Goal: Transaction & Acquisition: Book appointment/travel/reservation

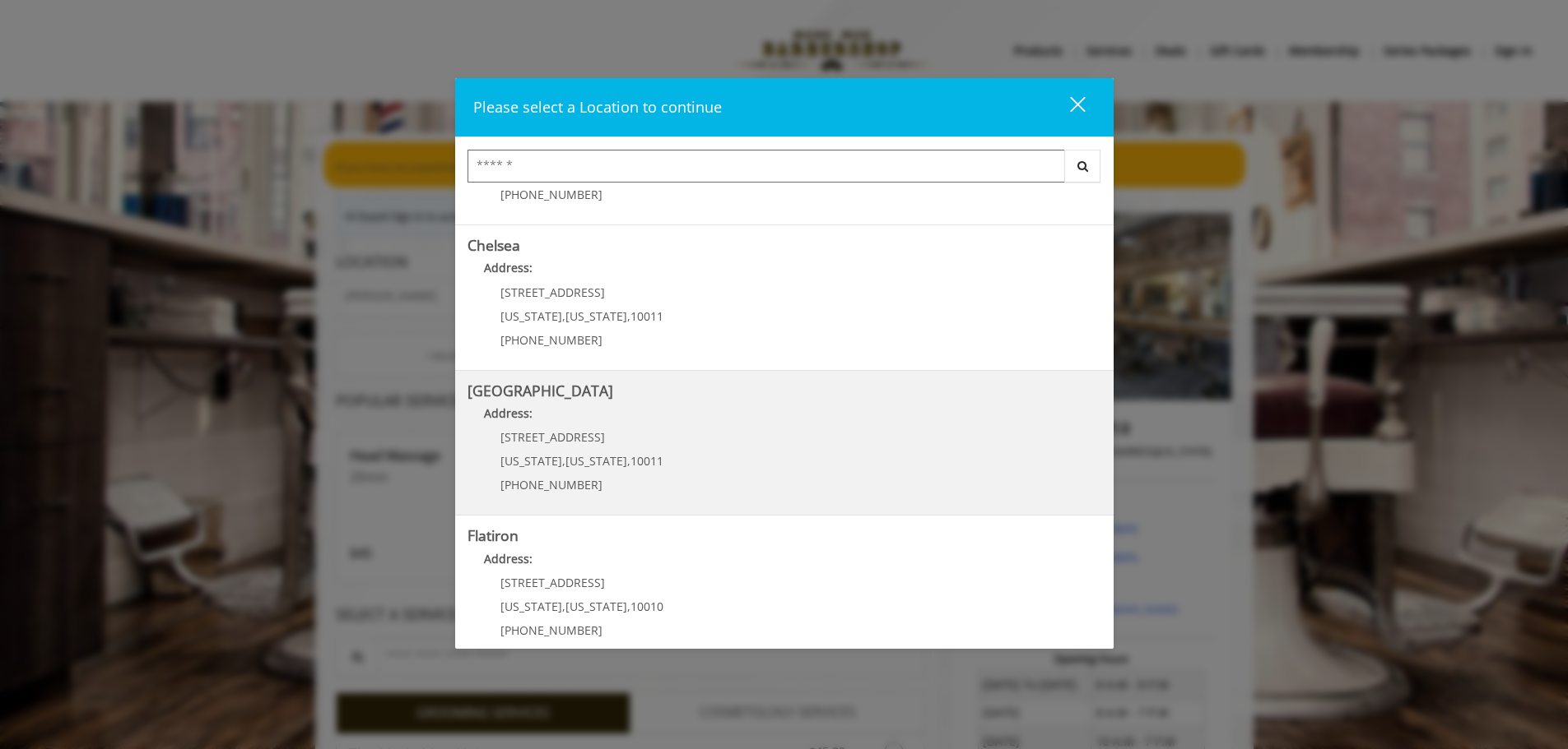
scroll to position [83, 0]
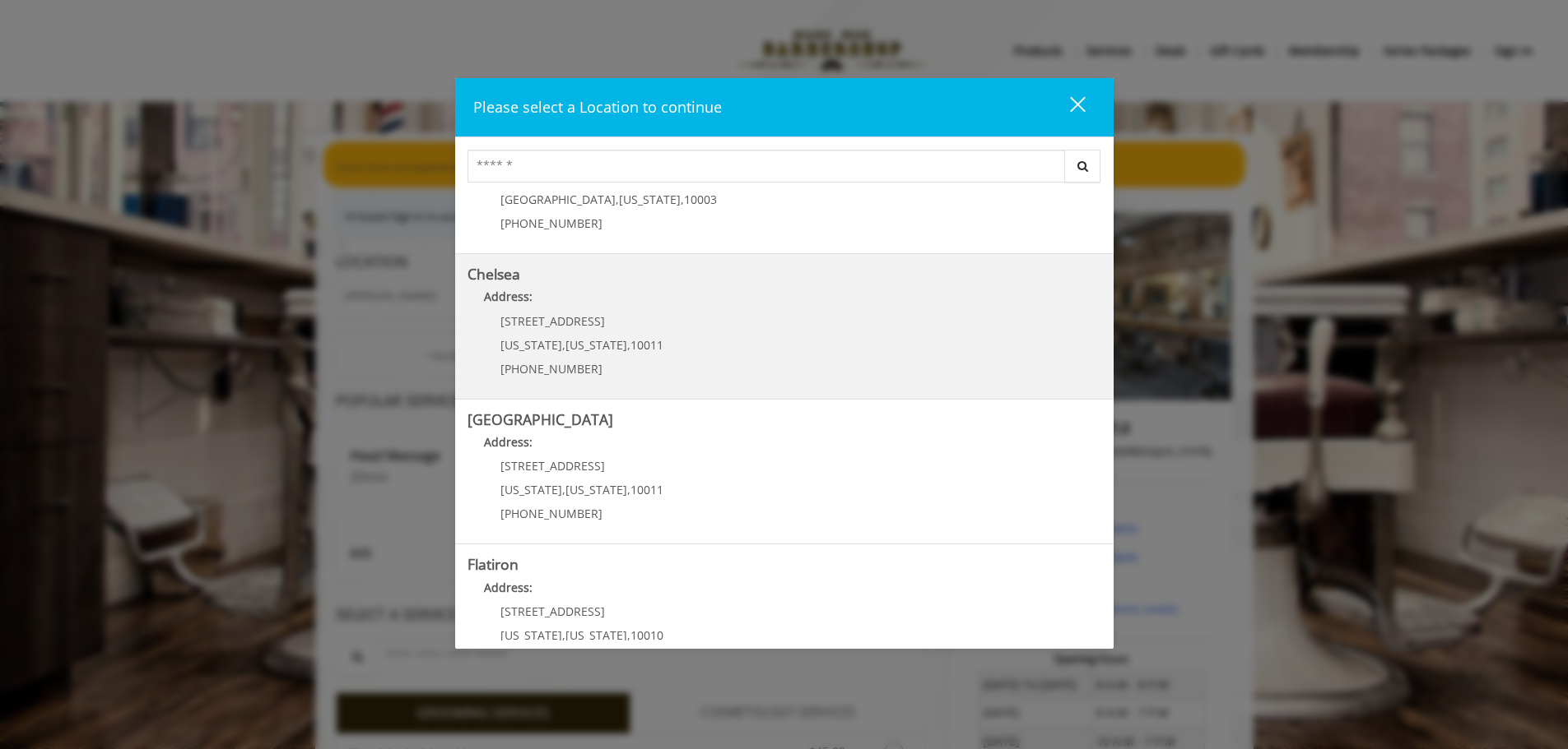
click at [630, 339] on span "10011" at bounding box center [646, 346] width 33 height 16
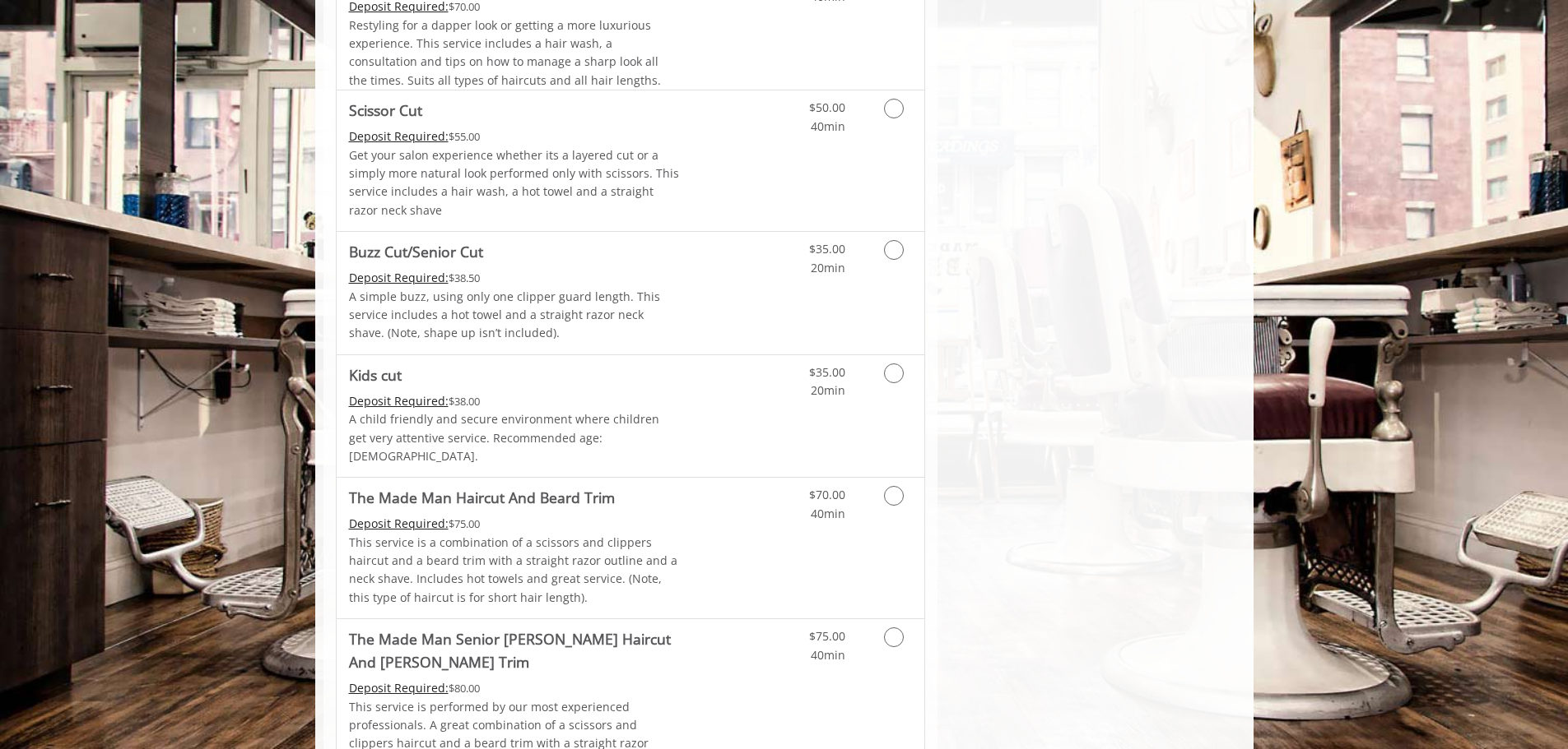
scroll to position [1069, 0]
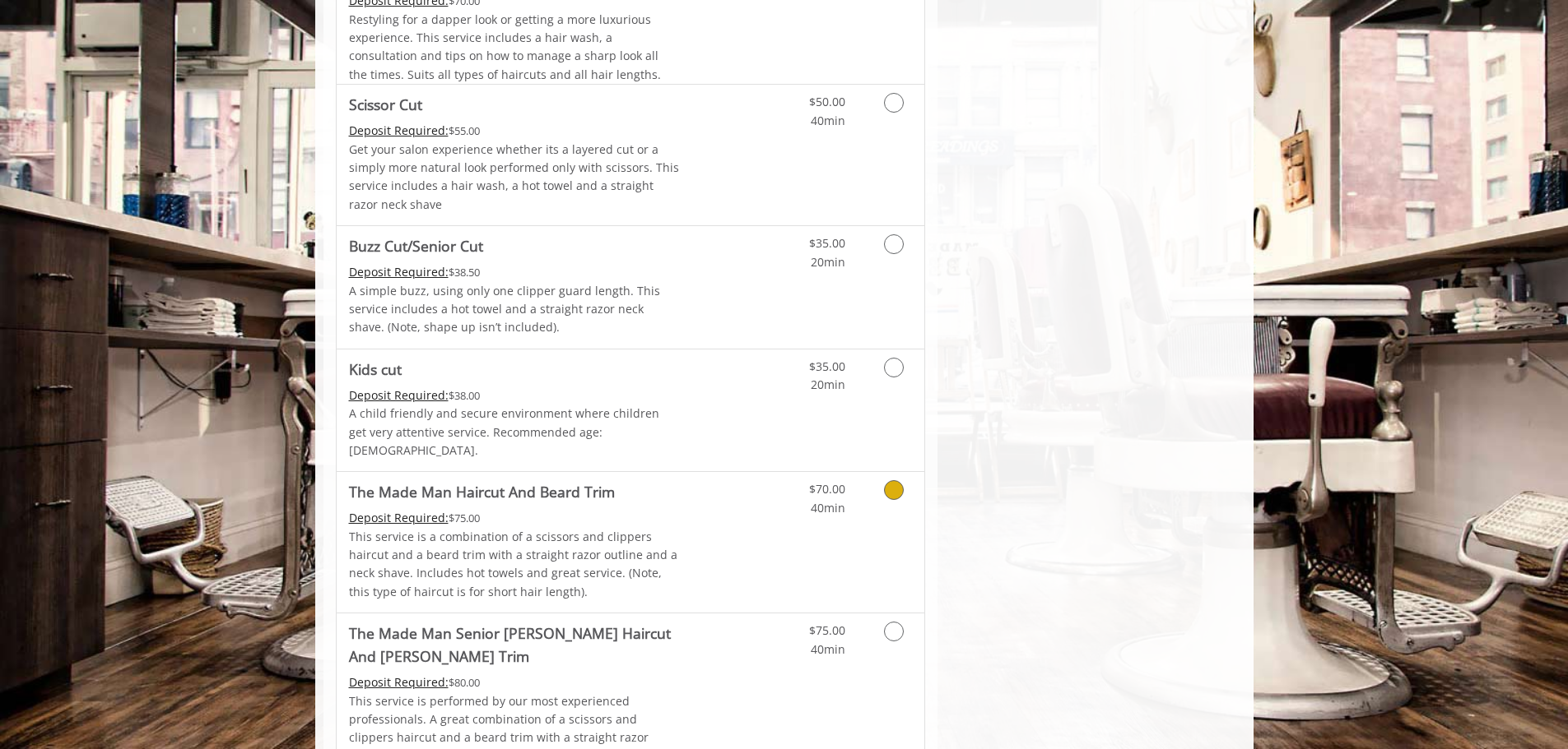
click at [881, 472] on link "Grooming services" at bounding box center [891, 494] width 42 height 45
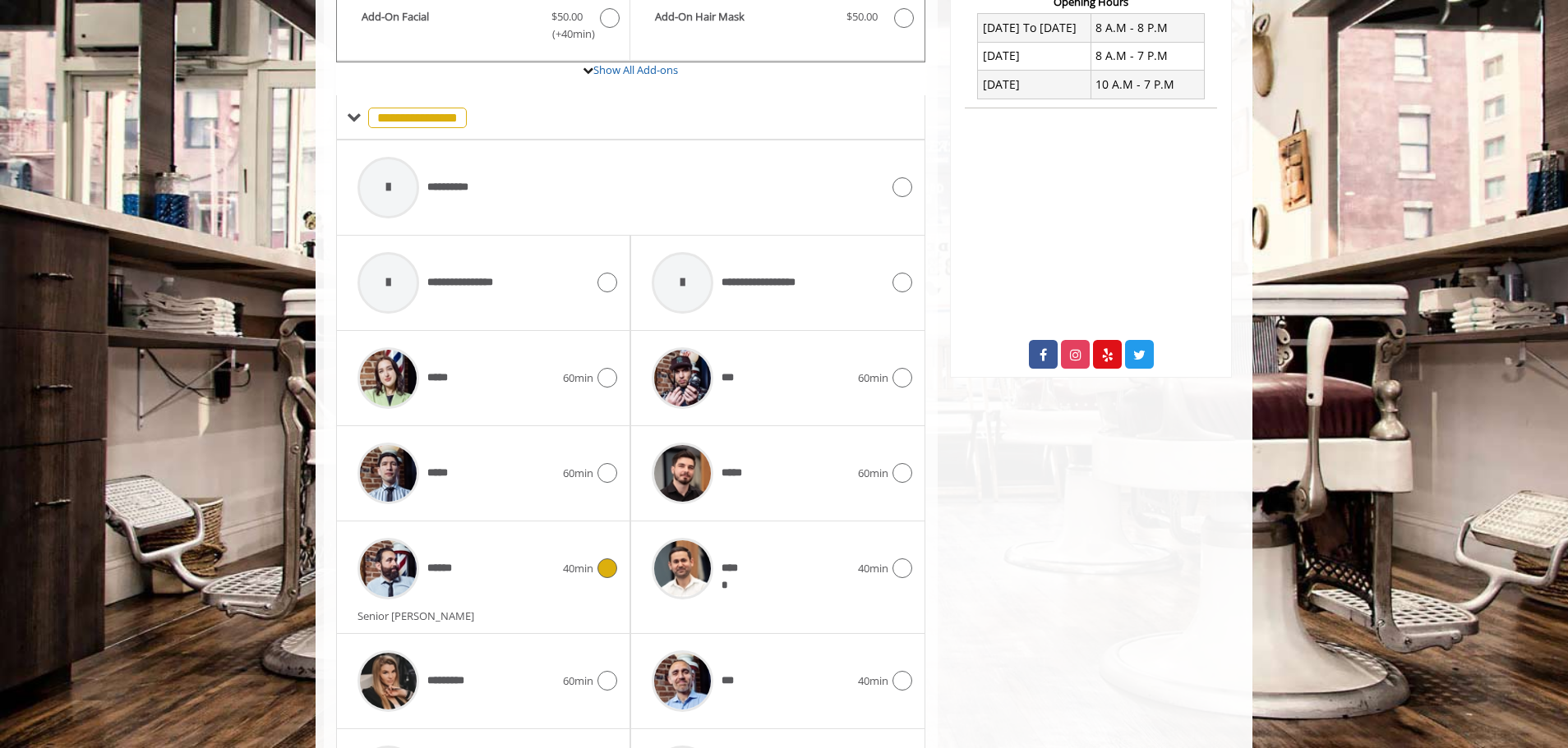
scroll to position [791, 0]
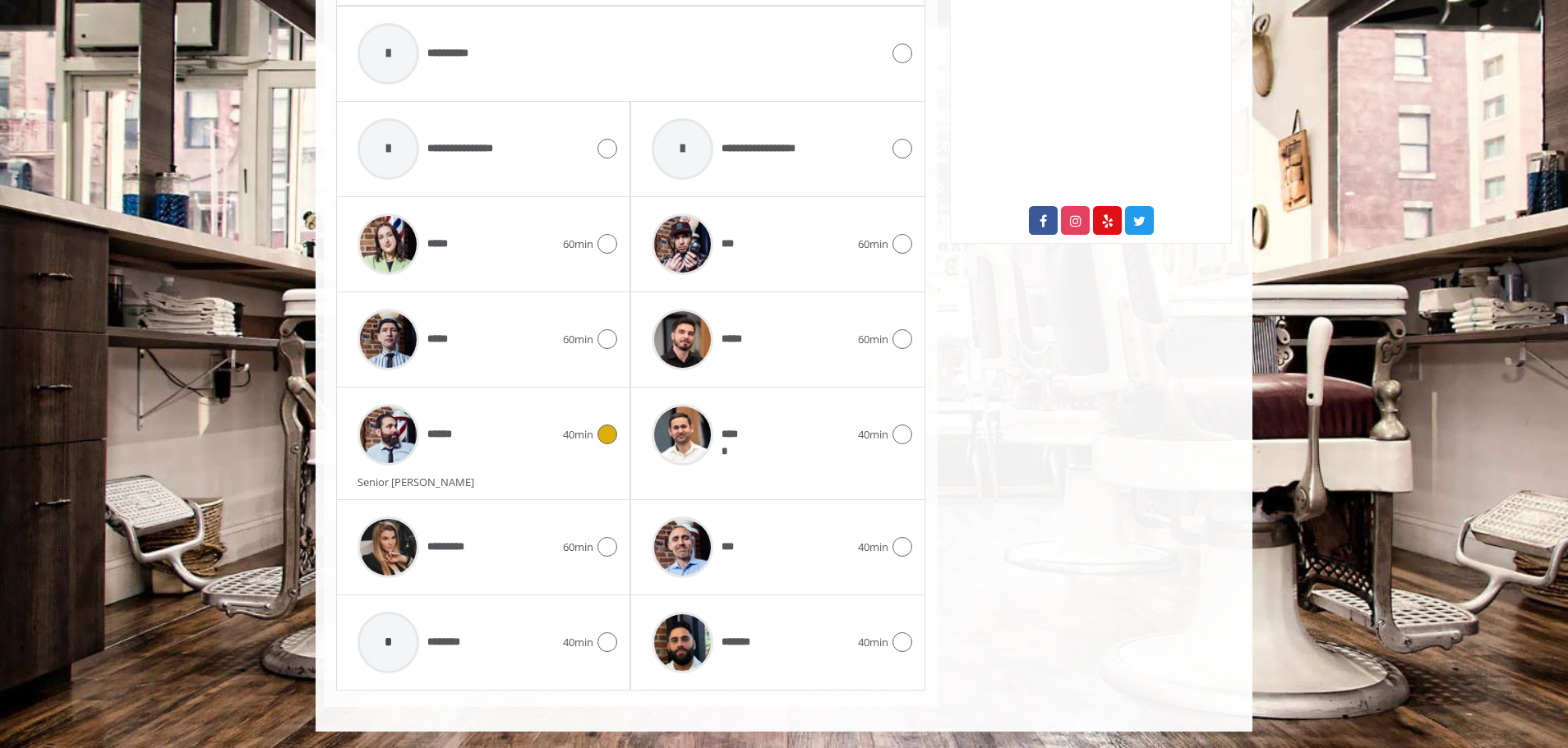
click at [611, 442] on icon at bounding box center [607, 435] width 20 height 20
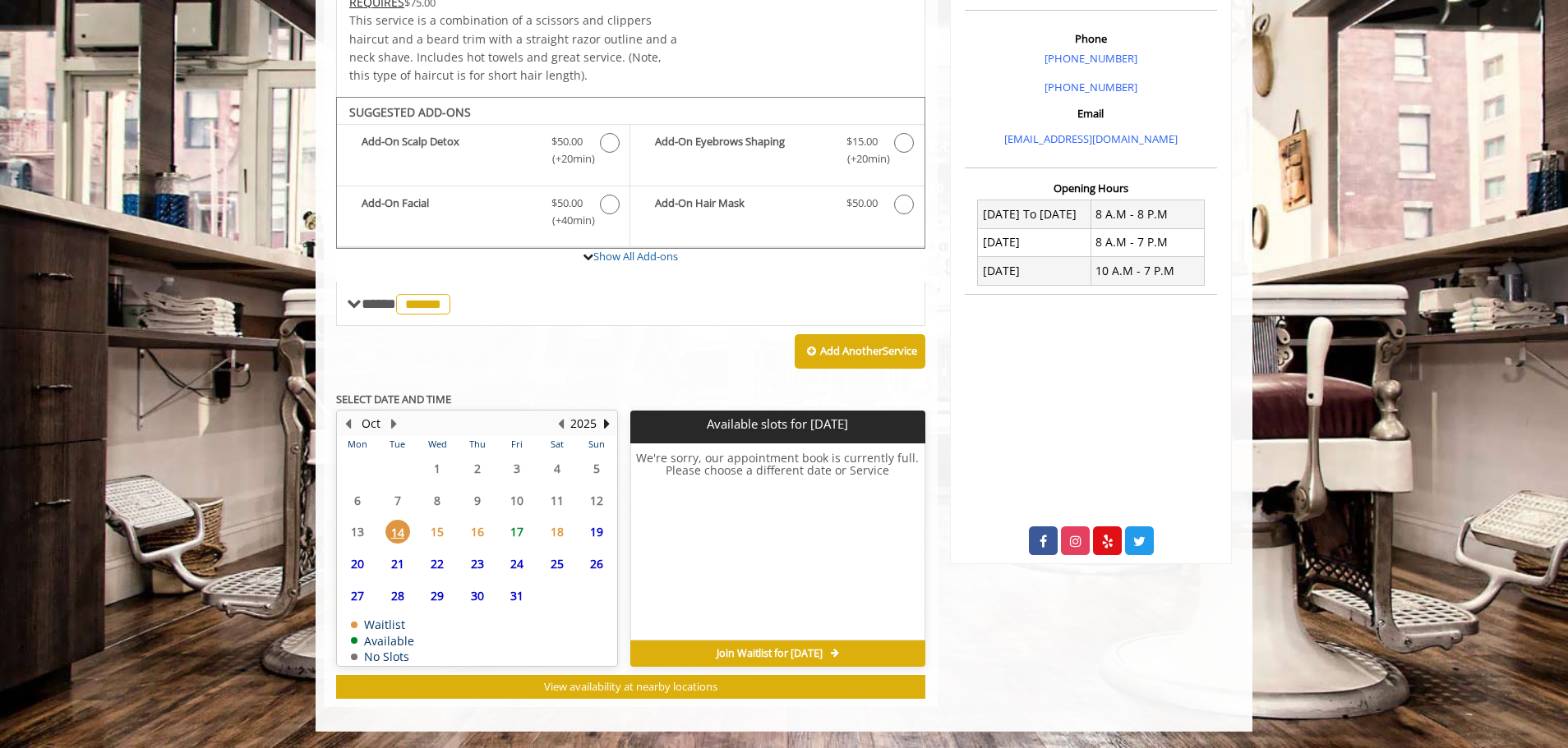
scroll to position [470, 0]
click at [438, 527] on span "15" at bounding box center [438, 531] width 25 height 24
click at [471, 527] on span "16" at bounding box center [478, 531] width 25 height 24
click at [518, 537] on span "17" at bounding box center [517, 531] width 25 height 24
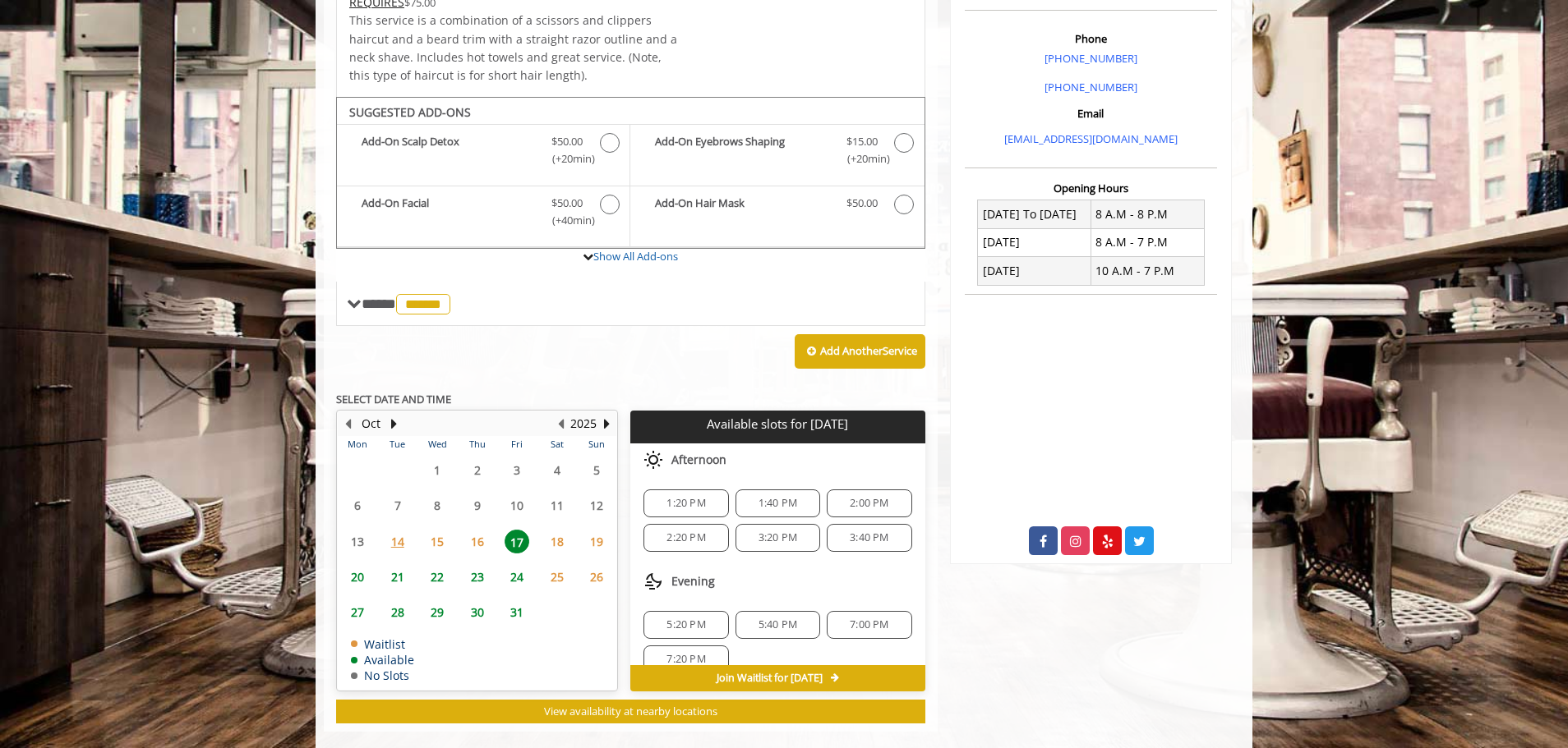
scroll to position [494, 0]
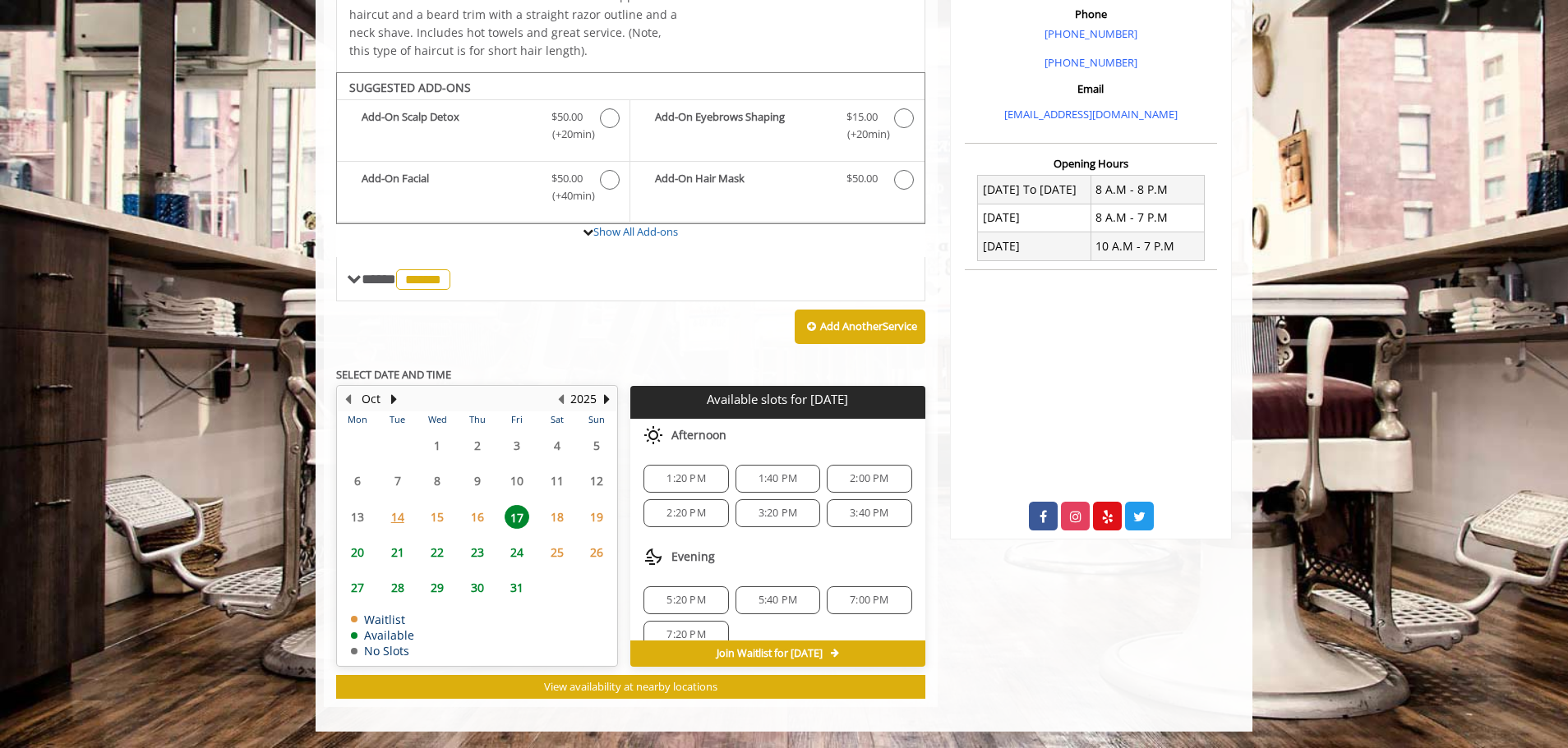
click at [448, 509] on span "15" at bounding box center [438, 516] width 25 height 24
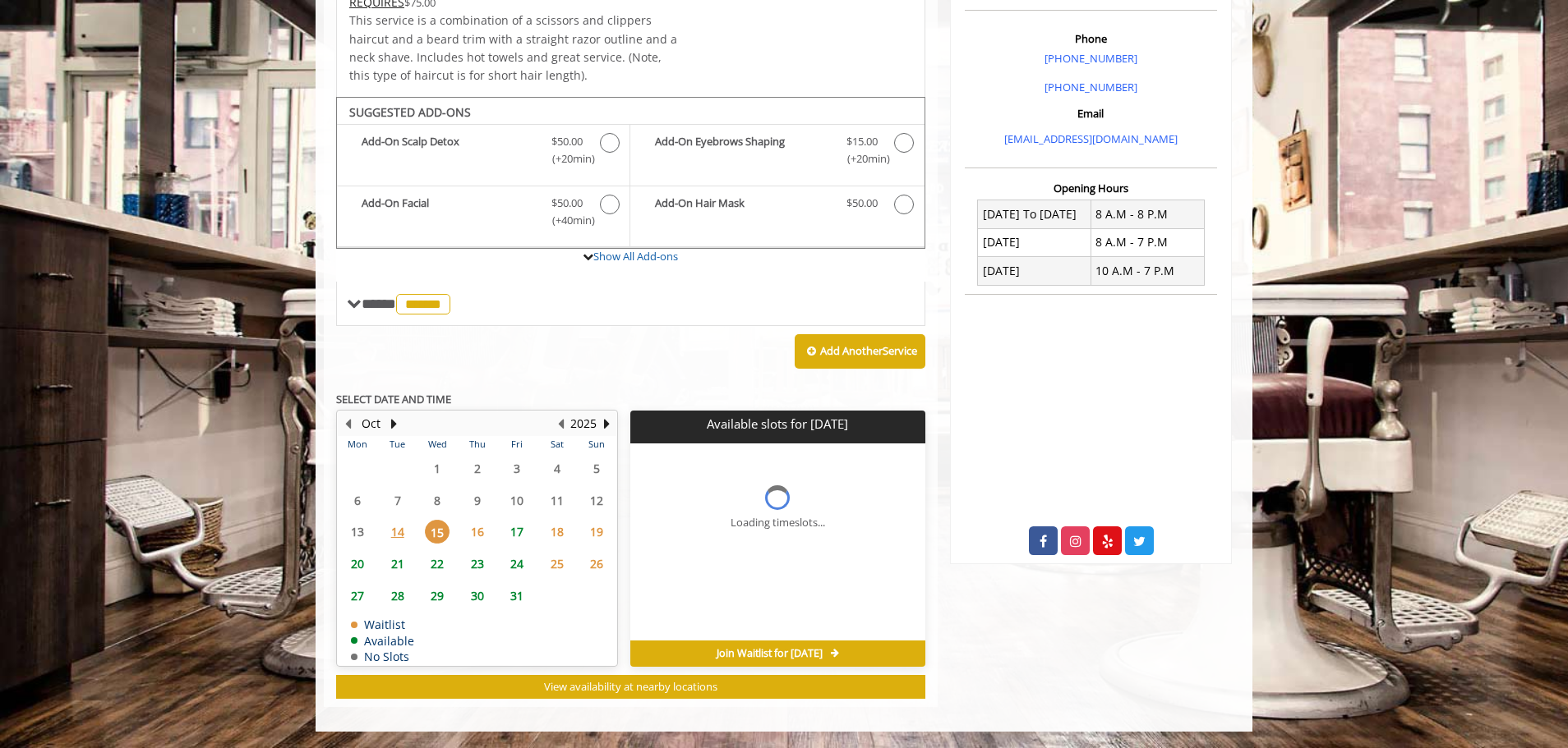
scroll to position [470, 0]
click at [749, 651] on span "Join Waitlist for [DATE]" at bounding box center [769, 654] width 106 height 13
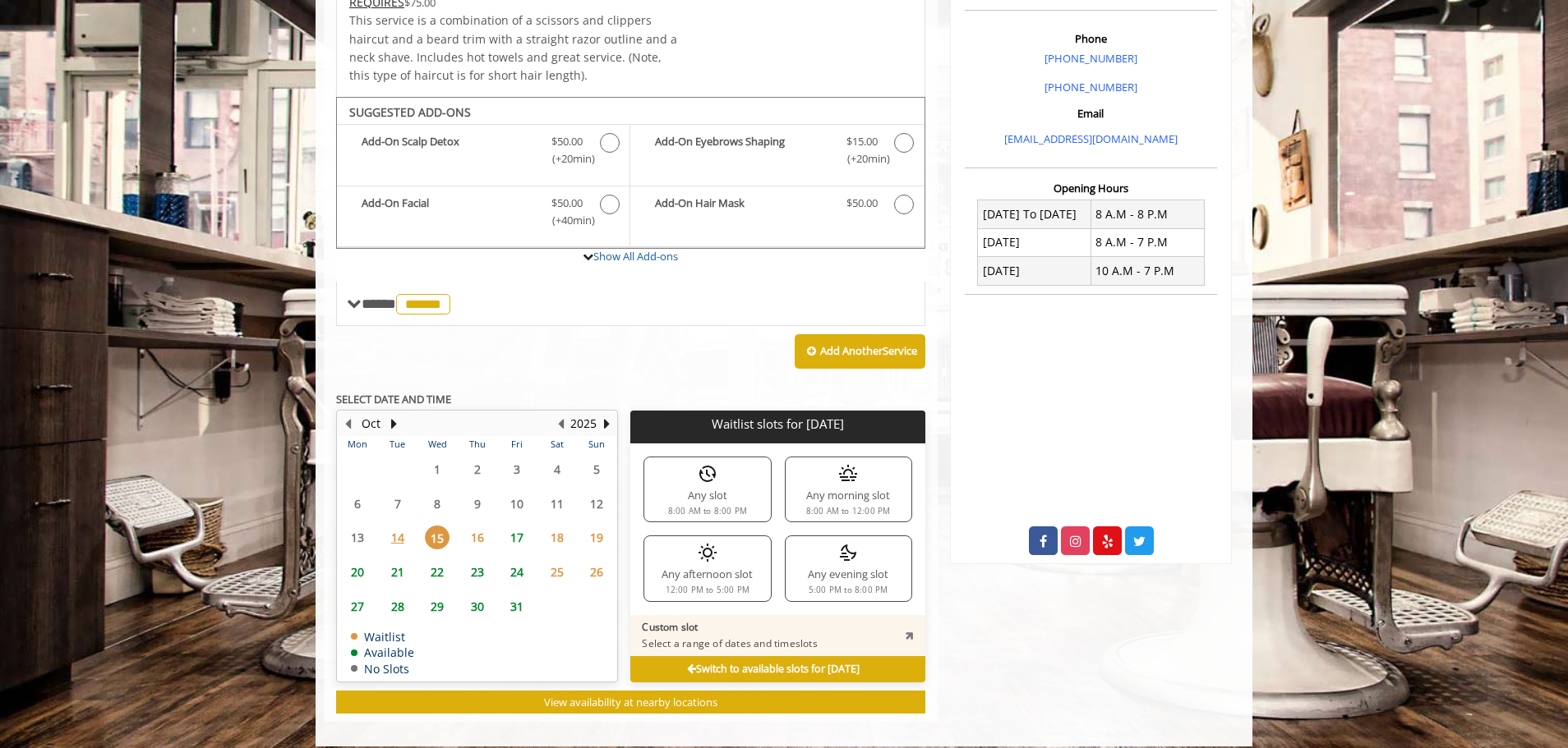
click at [703, 492] on div "Any slot 8:00 AM to 8:00 PM" at bounding box center [707, 490] width 127 height 66
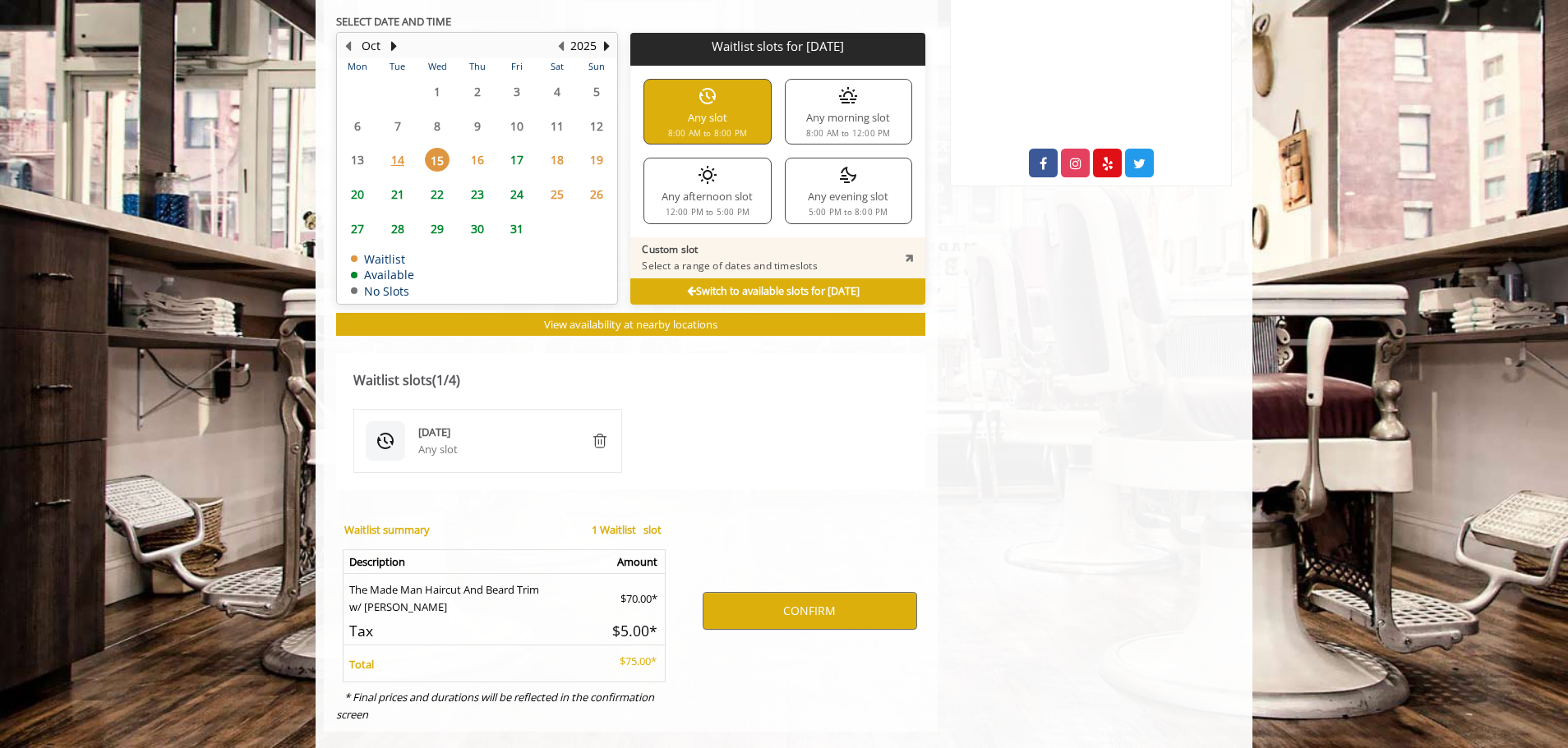
scroll to position [872, 0]
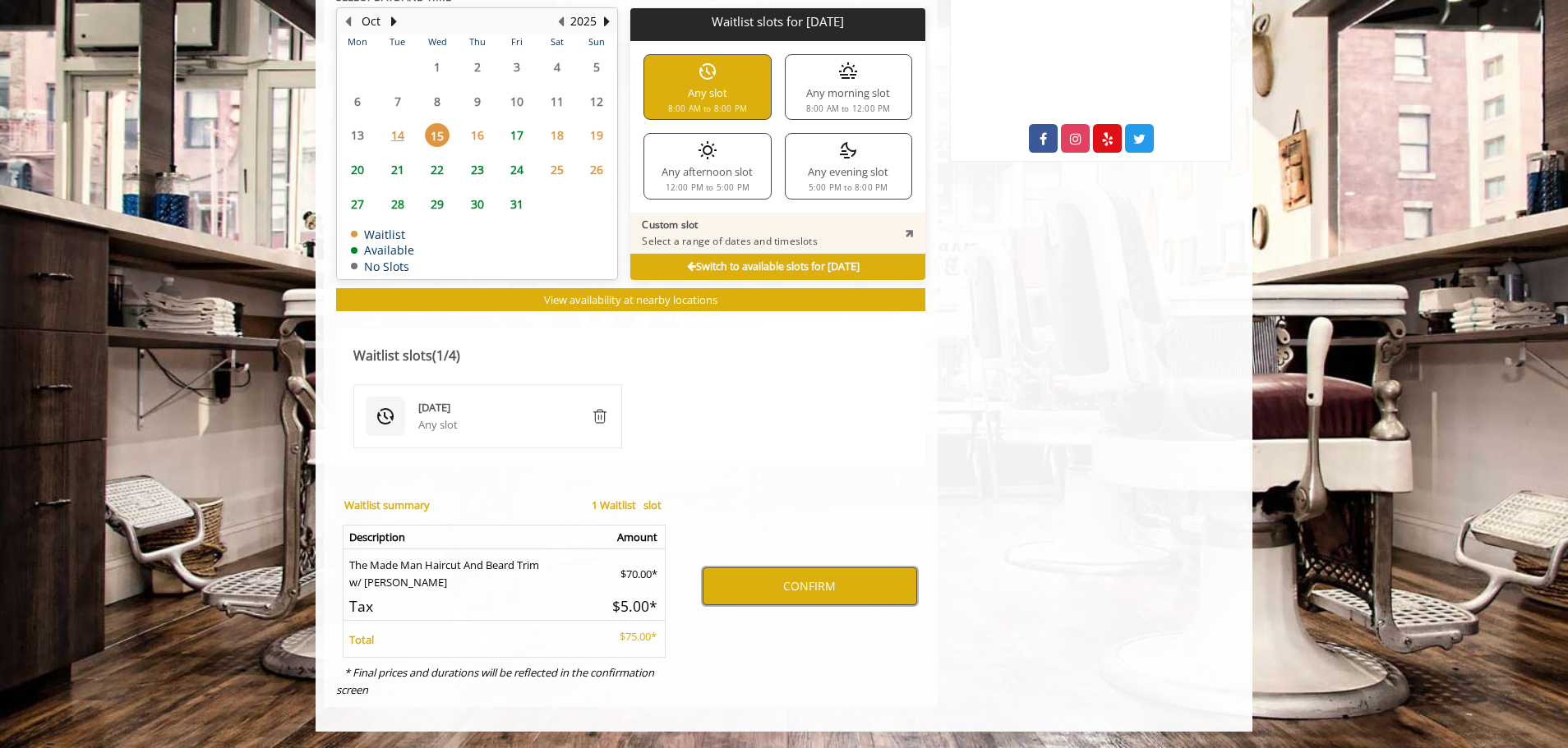
click at [831, 584] on button "CONFIRM" at bounding box center [811, 587] width 215 height 38
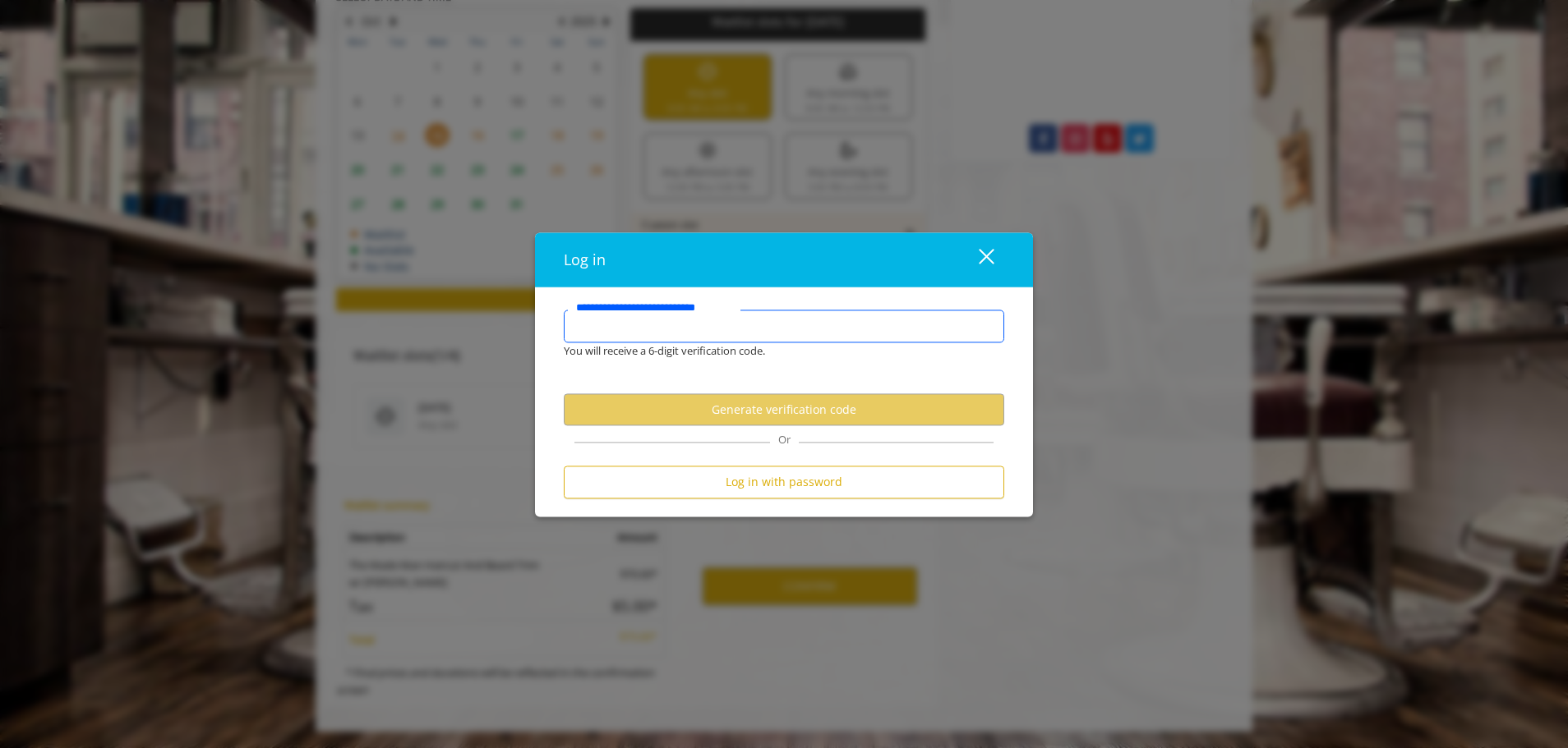
click at [645, 330] on input "**********" at bounding box center [784, 326] width 440 height 33
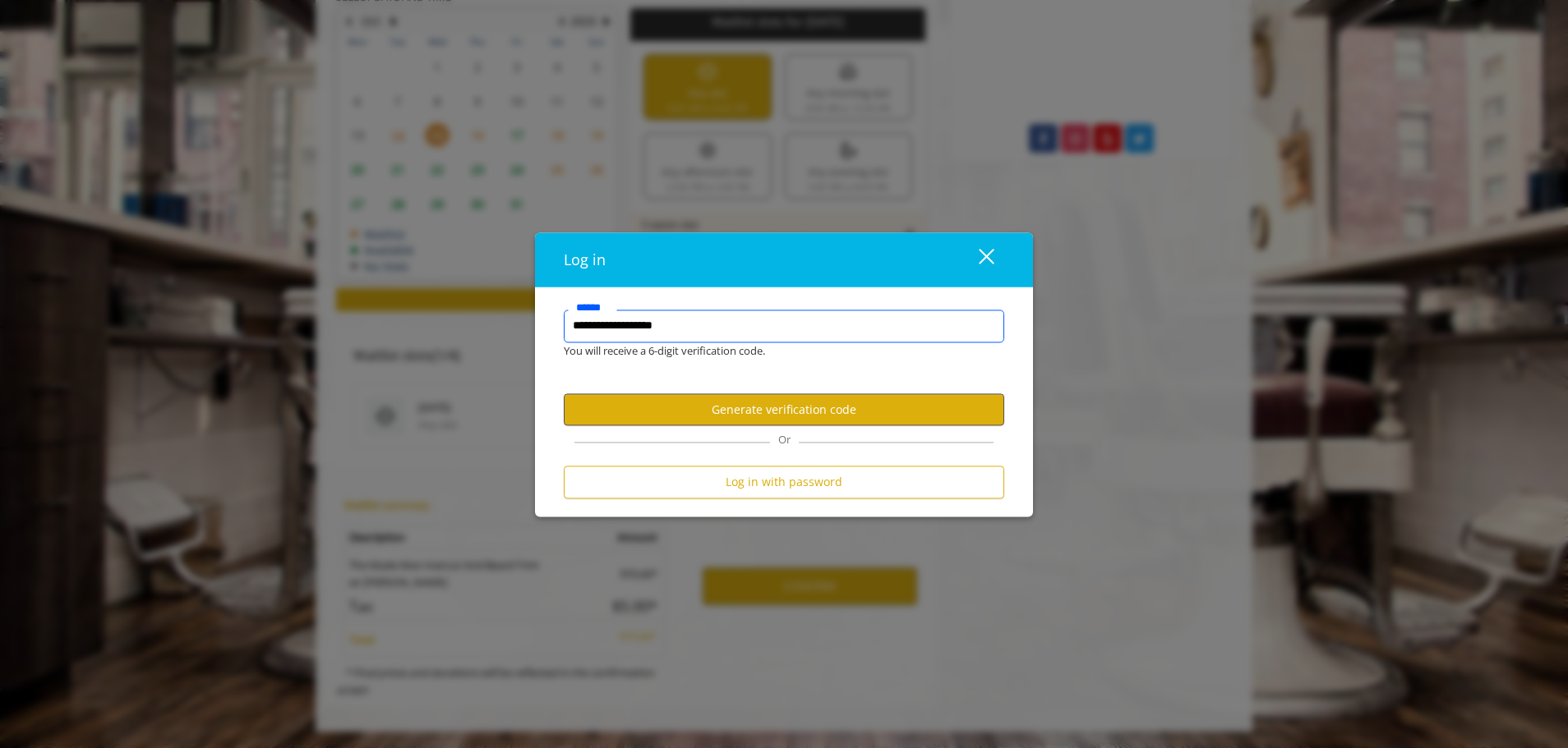
type input "**********"
click at [756, 413] on button "Generate verification code" at bounding box center [784, 410] width 440 height 32
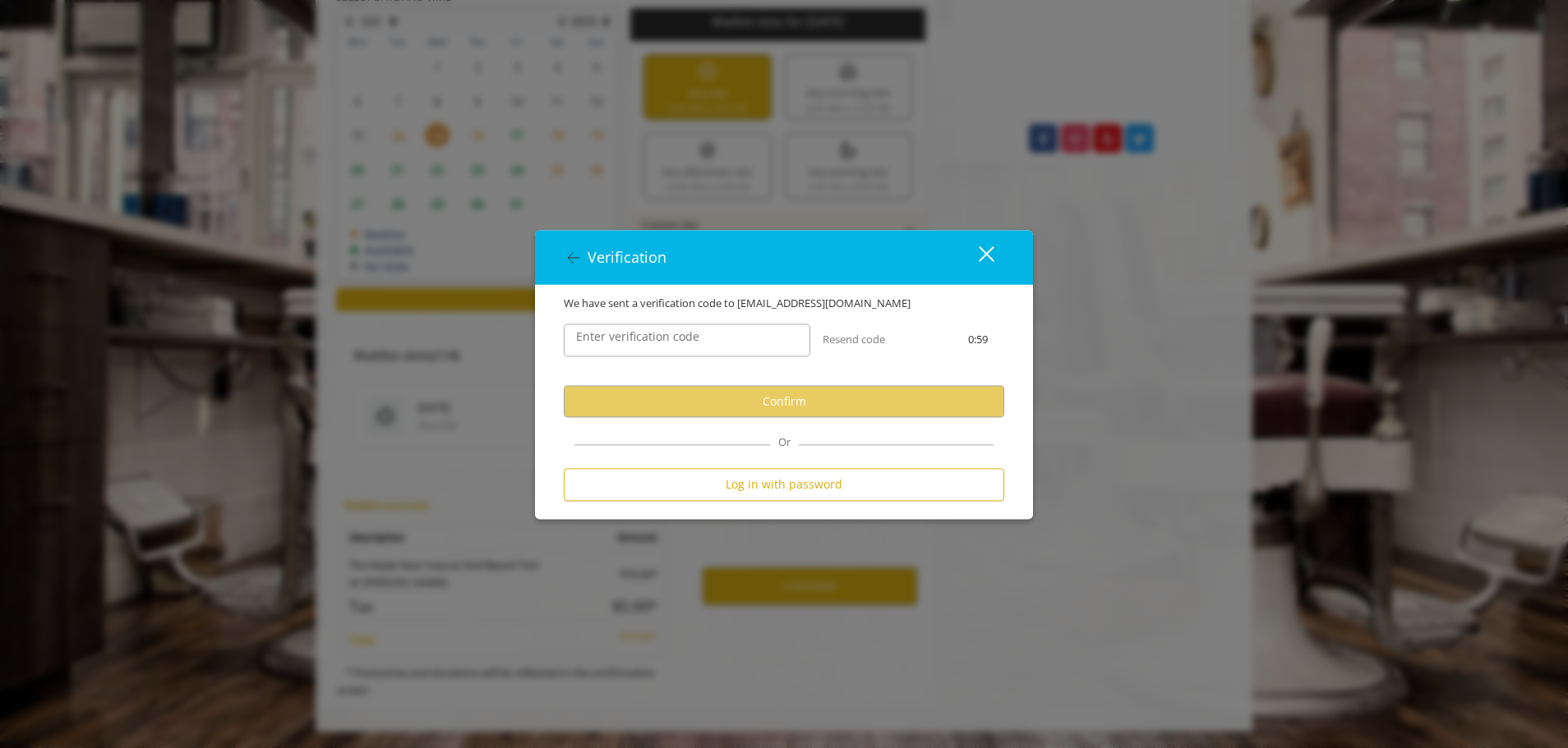
scroll to position [0, 0]
click at [628, 342] on label "Enter verification code" at bounding box center [637, 337] width 139 height 18
click at [628, 342] on input "Enter verification code" at bounding box center [687, 341] width 247 height 33
paste input "******"
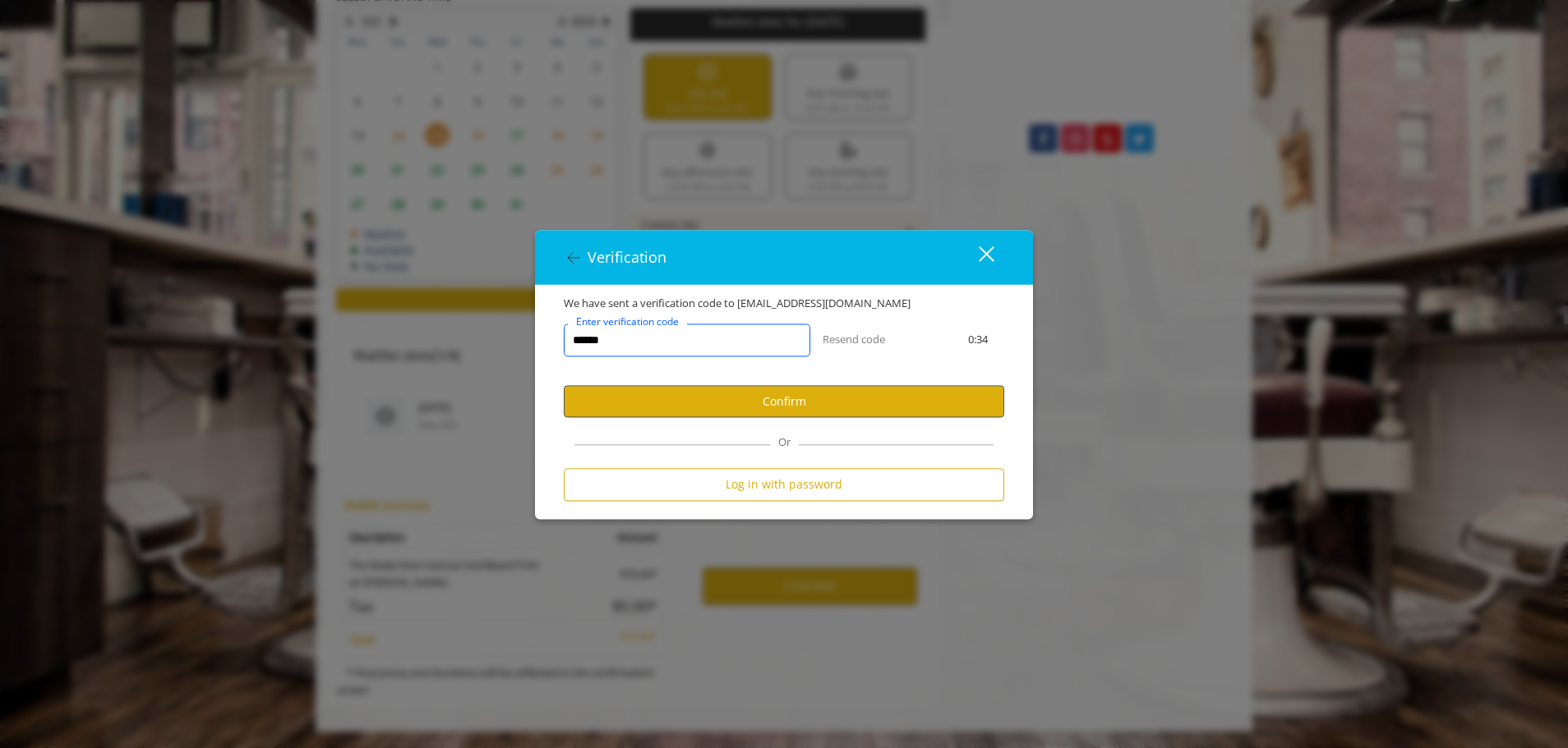
type input "******"
click at [824, 400] on button "Confirm" at bounding box center [784, 402] width 440 height 32
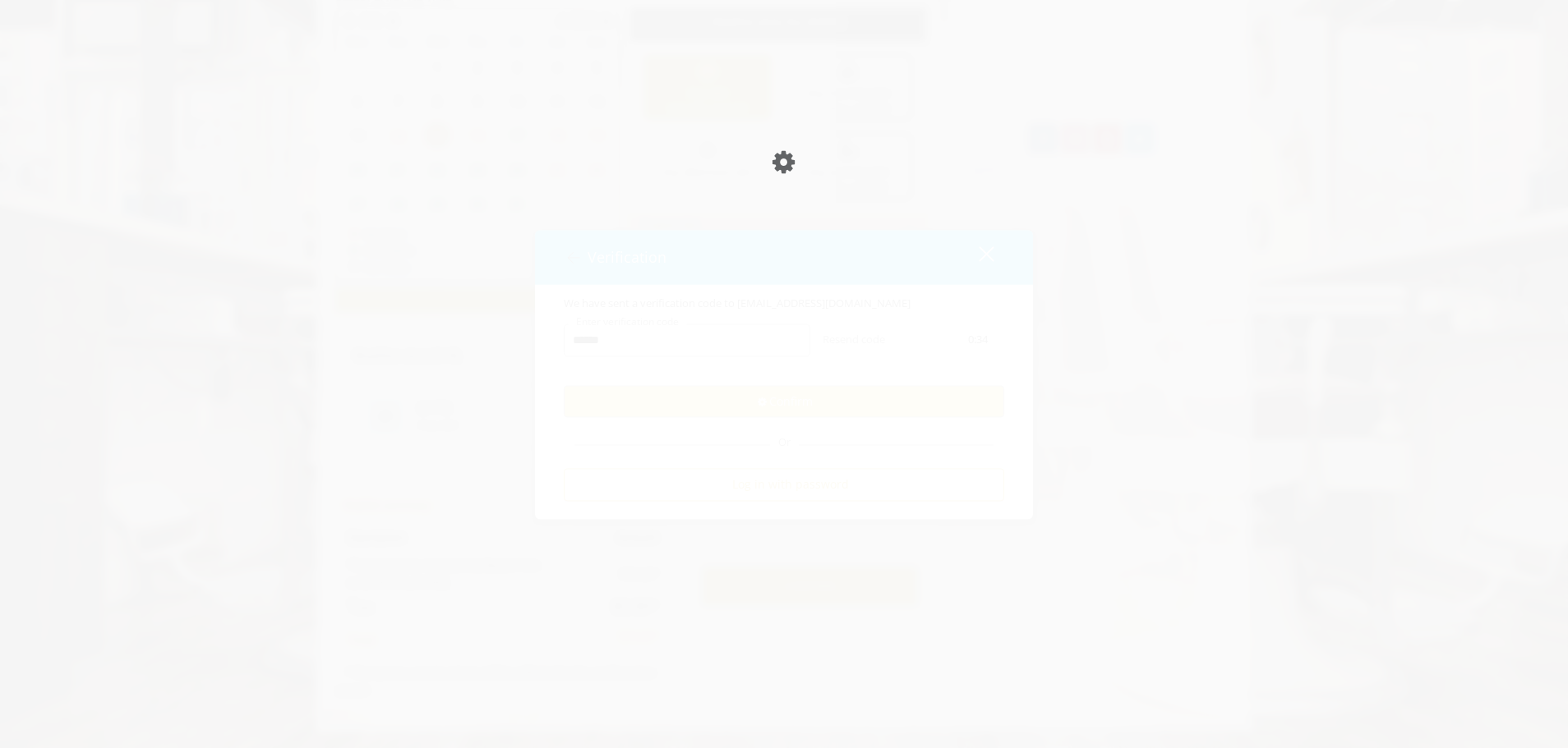
scroll to position [814, 0]
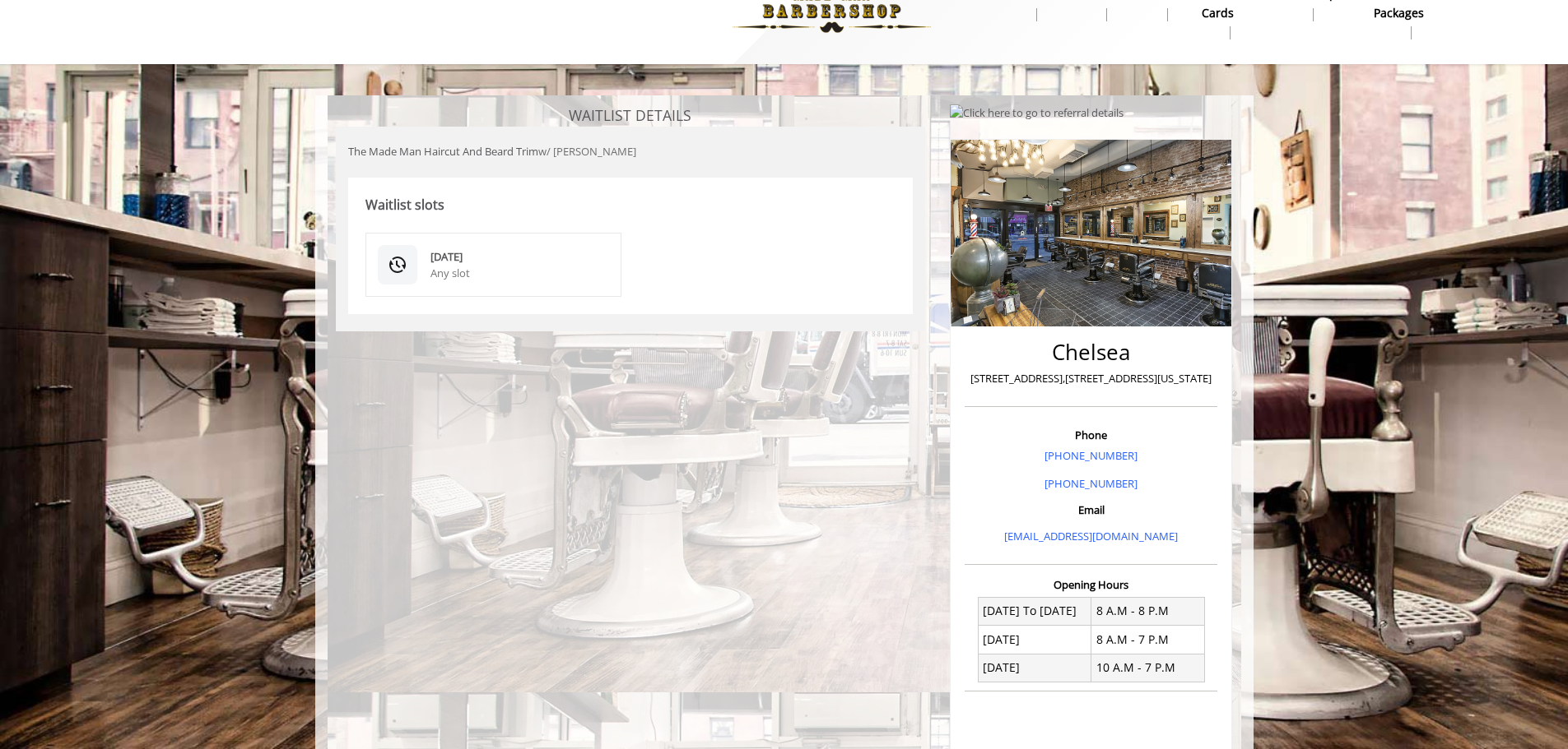
scroll to position [28, 0]
